Goal: Transaction & Acquisition: Download file/media

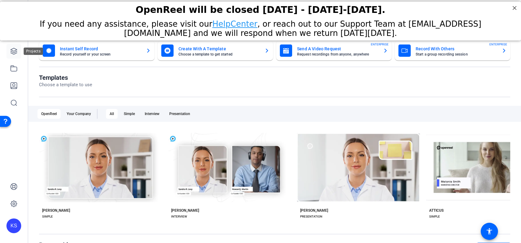
click at [14, 52] on icon at bounding box center [13, 51] width 7 height 7
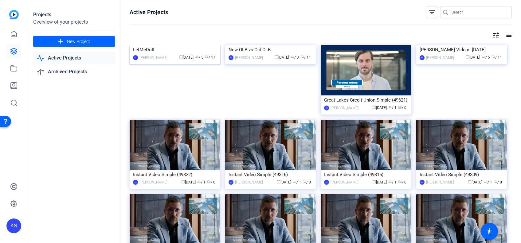
click at [169, 45] on img at bounding box center [175, 45] width 91 height 0
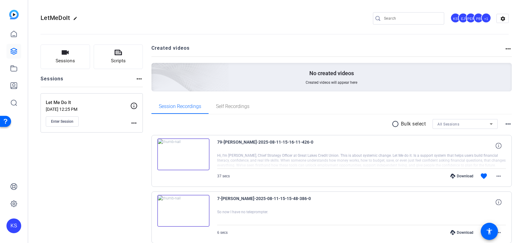
click at [463, 176] on div "Download" at bounding box center [461, 176] width 29 height 5
click at [497, 177] on mat-icon "more_horiz" at bounding box center [498, 176] width 7 height 7
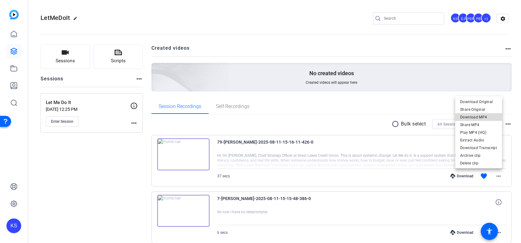
click at [481, 118] on span "Download MP4" at bounding box center [478, 117] width 37 height 7
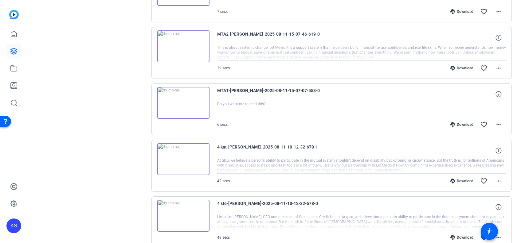
scroll to position [409, 0]
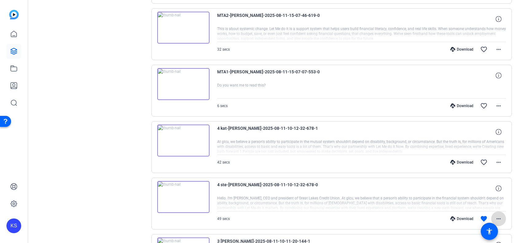
click at [495, 217] on mat-icon "more_horiz" at bounding box center [498, 218] width 7 height 7
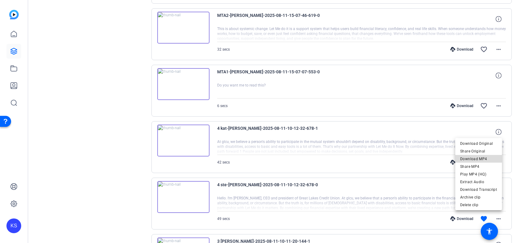
click at [485, 156] on span "Download MP4" at bounding box center [478, 158] width 37 height 7
